Goal: Task Accomplishment & Management: Use online tool/utility

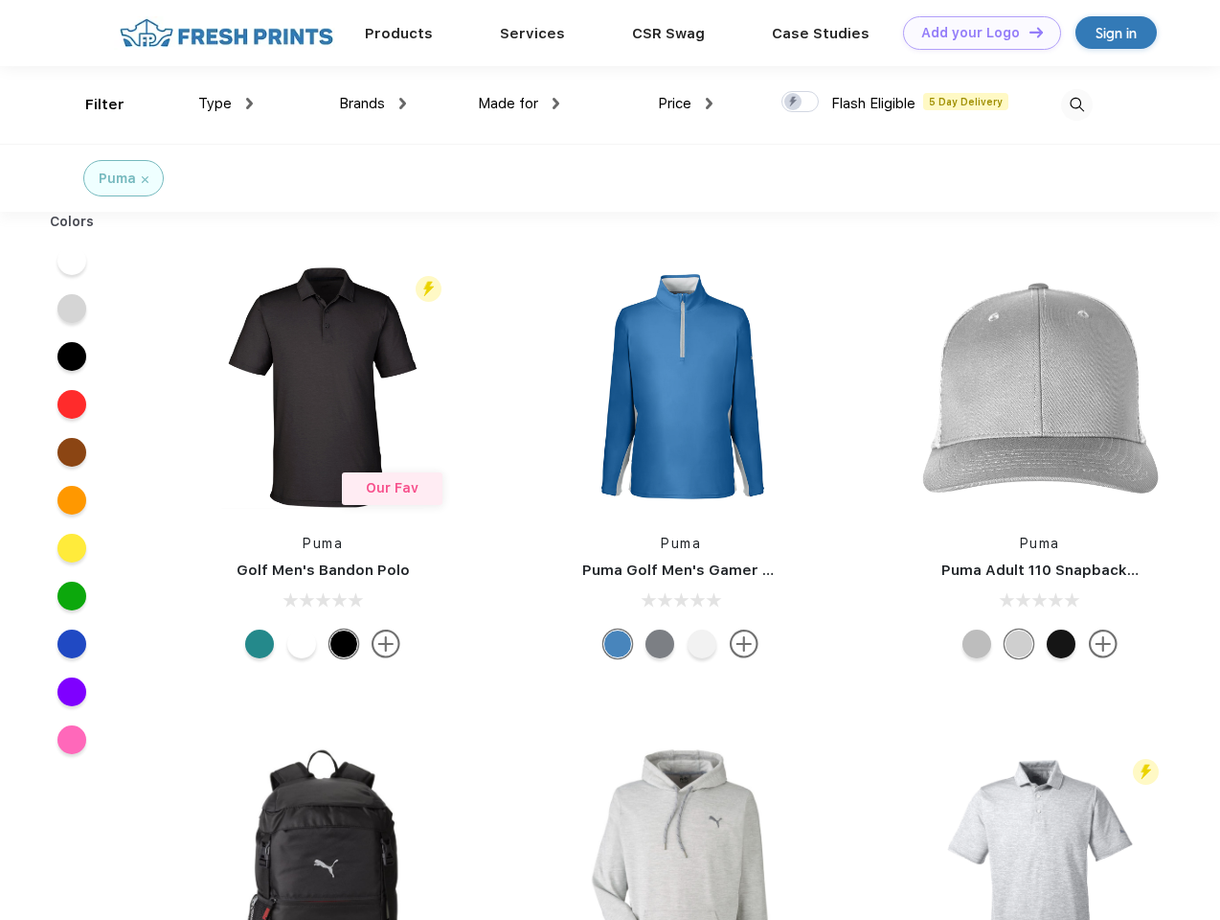
click at [975, 33] on link "Add your Logo Design Tool" at bounding box center [982, 33] width 158 height 34
click at [0, 0] on div "Design Tool" at bounding box center [0, 0] width 0 height 0
click at [1028, 32] on link "Add your Logo Design Tool" at bounding box center [982, 33] width 158 height 34
click at [92, 104] on div "Filter" at bounding box center [104, 105] width 39 height 22
click at [226, 103] on span "Type" at bounding box center [215, 103] width 34 height 17
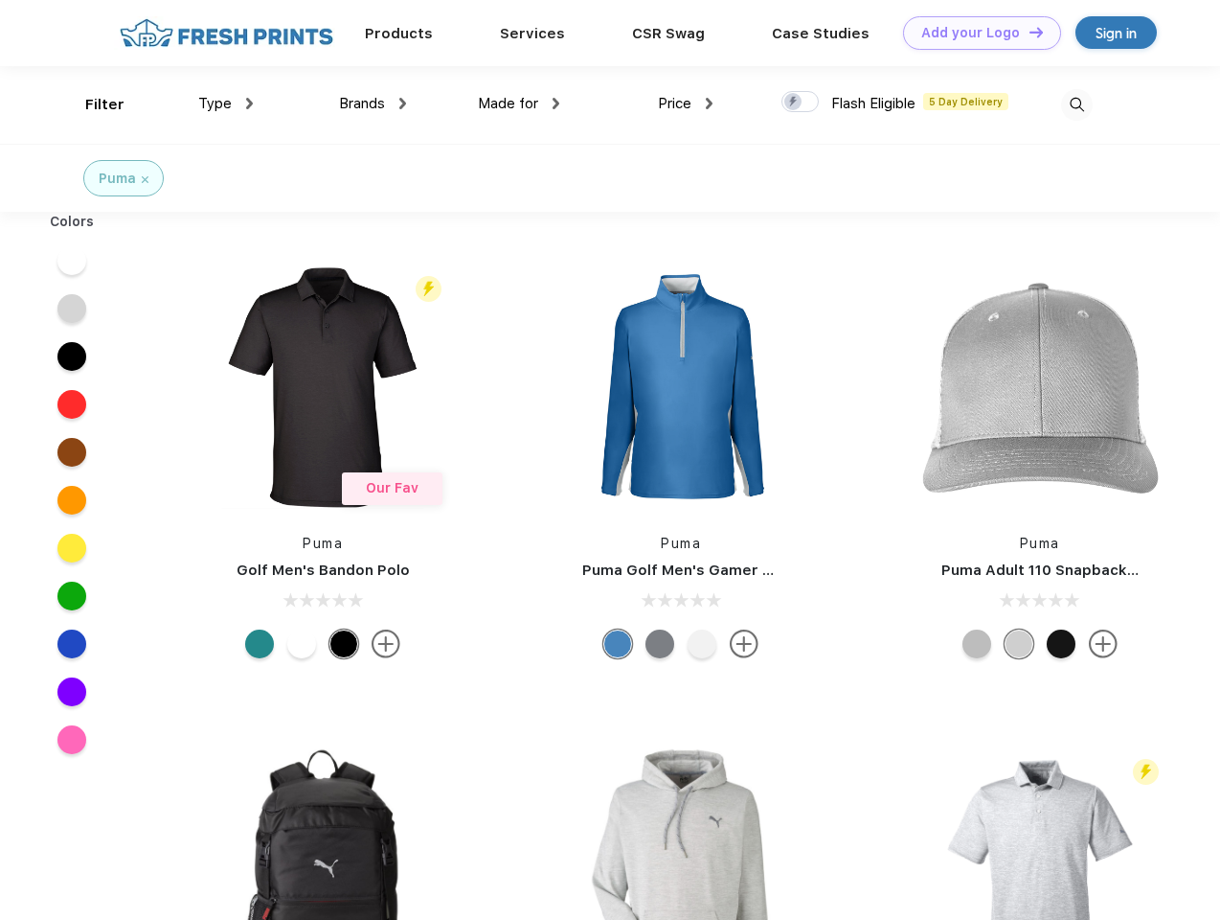
click at [373, 103] on span "Brands" at bounding box center [362, 103] width 46 height 17
click at [519, 103] on span "Made for" at bounding box center [508, 103] width 60 height 17
click at [686, 103] on span "Price" at bounding box center [675, 103] width 34 height 17
click at [801, 103] on div at bounding box center [800, 101] width 37 height 21
click at [794, 103] on input "checkbox" at bounding box center [788, 96] width 12 height 12
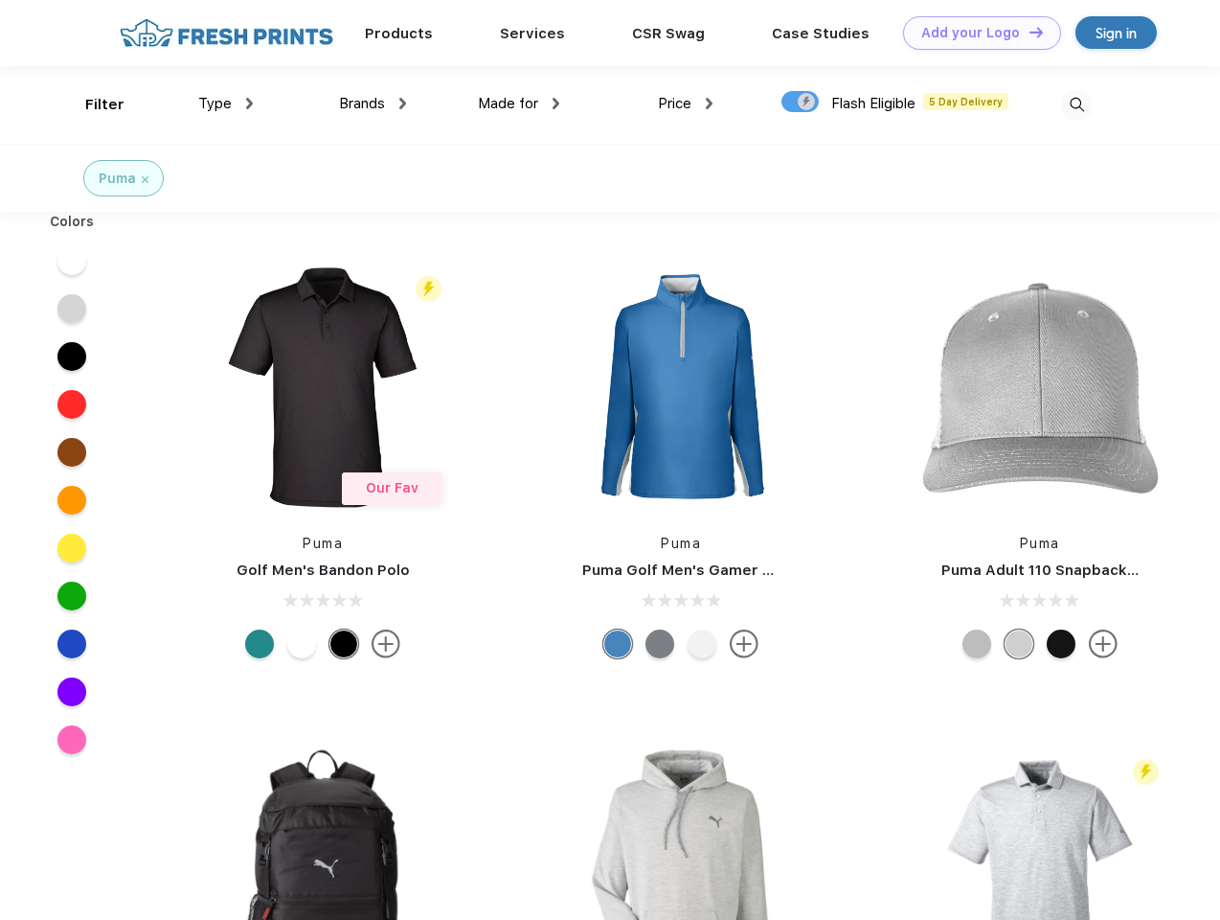
click at [1077, 104] on img at bounding box center [1077, 105] width 32 height 32
